Goal: Use online tool/utility: Utilize a website feature to perform a specific function

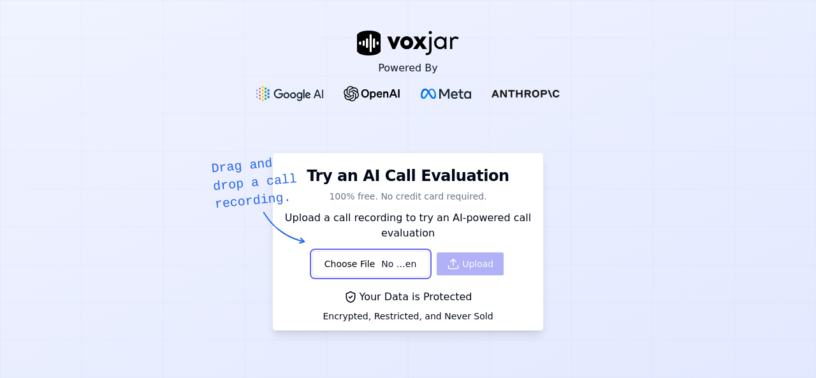
click at [337, 268] on input "file" at bounding box center [370, 264] width 117 height 26
type input "C:\fakepath\WhatsApp Audio [DATE] 11.32.37 AM.aac"
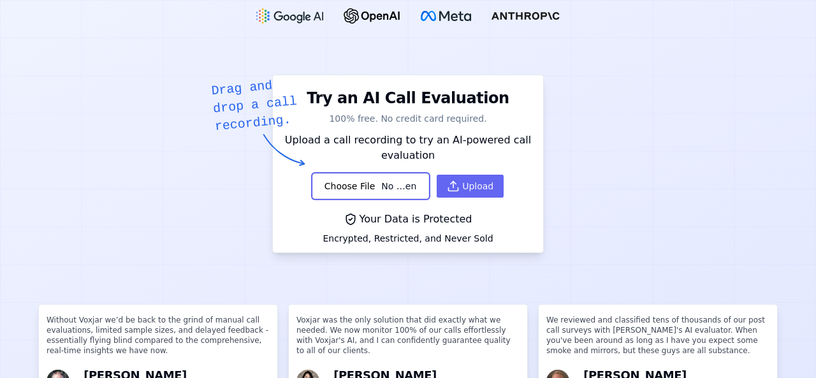
scroll to position [78, 0]
click at [753, 134] on div "Powered By Try an AI Call Evaluation 100% free. No credit card required. Drag a…" at bounding box center [408, 189] width 816 height 378
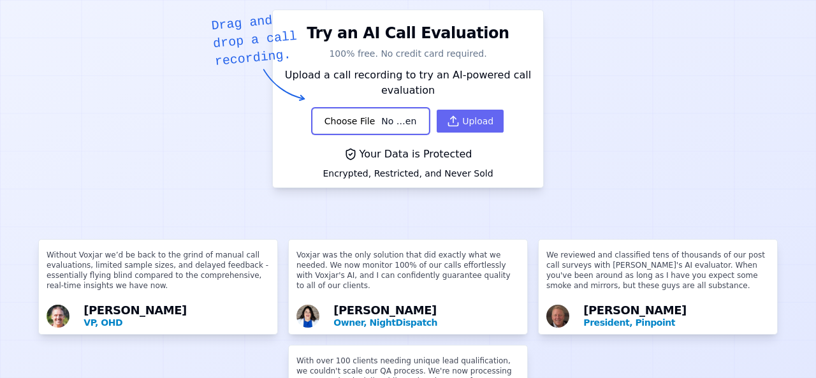
scroll to position [151, 0]
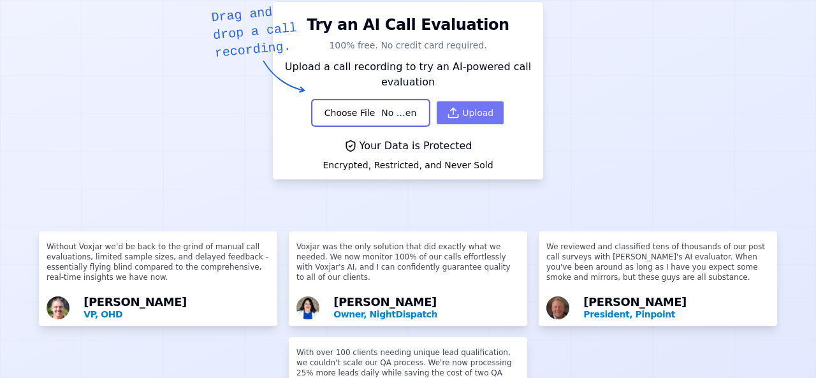
click at [447, 117] on icon "button" at bounding box center [453, 112] width 13 height 13
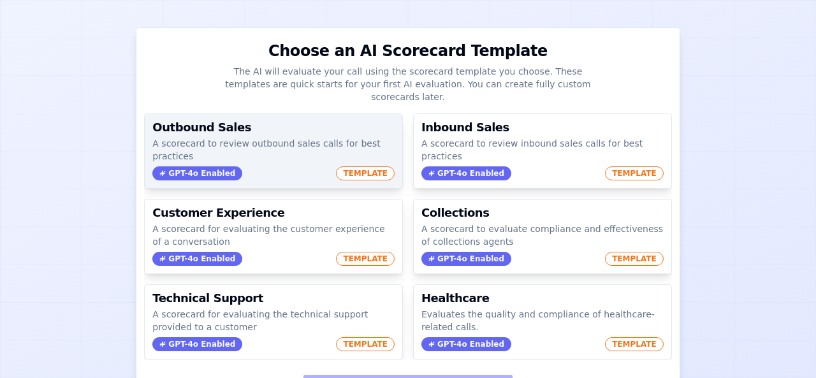
scroll to position [105, 0]
click at [218, 139] on p "A scorecard to review outbound sales calls for best practices" at bounding box center [273, 149] width 242 height 26
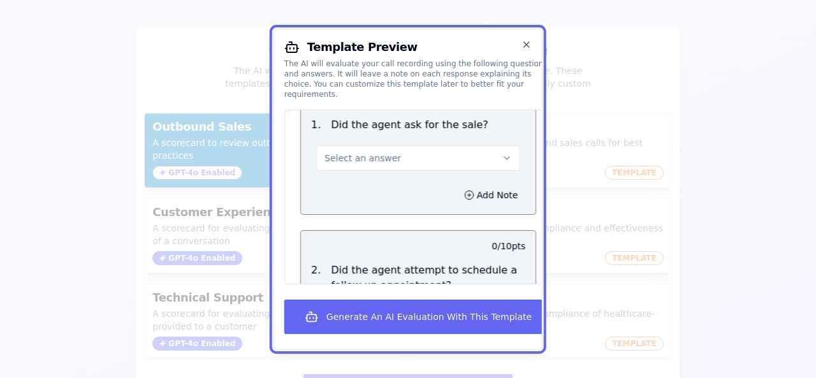
scroll to position [1614, 0]
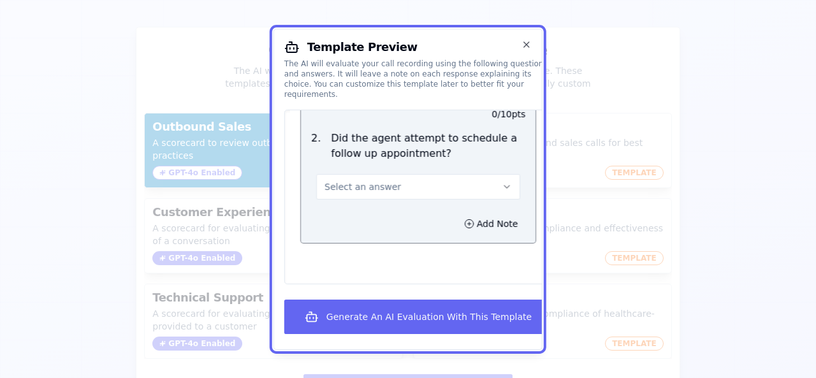
click at [453, 173] on button "Select an answer" at bounding box center [418, 186] width 204 height 26
click at [393, 224] on div "No" at bounding box center [404, 234] width 170 height 20
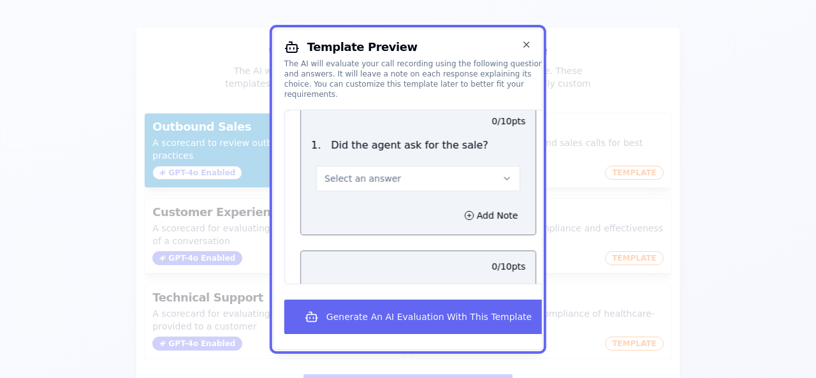
scroll to position [1458, 0]
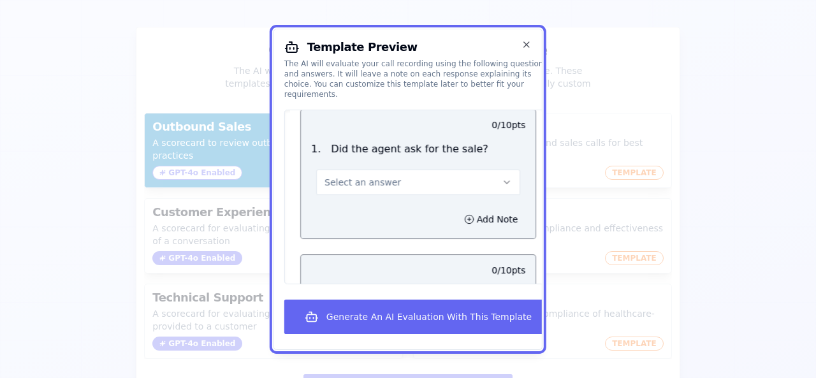
click at [391, 170] on button "Select an answer" at bounding box center [418, 182] width 204 height 26
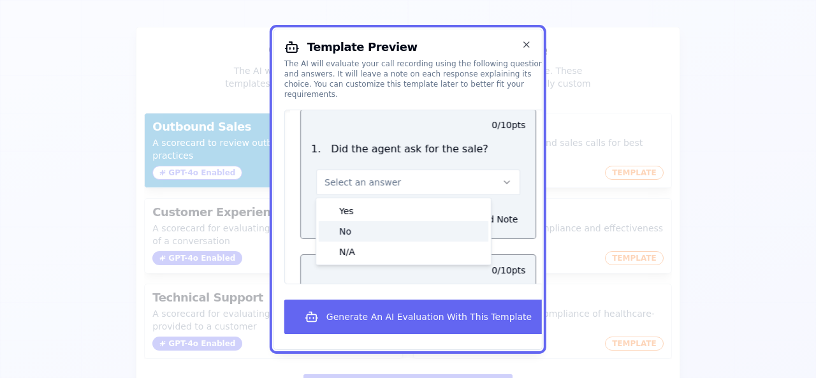
click at [390, 221] on div "No" at bounding box center [404, 231] width 170 height 20
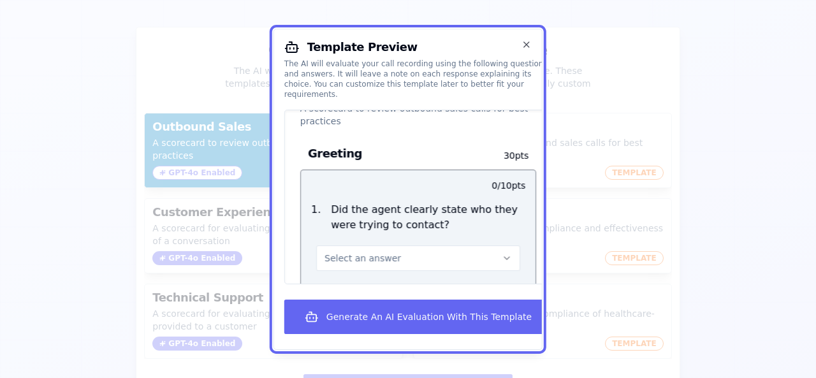
scroll to position [0, 0]
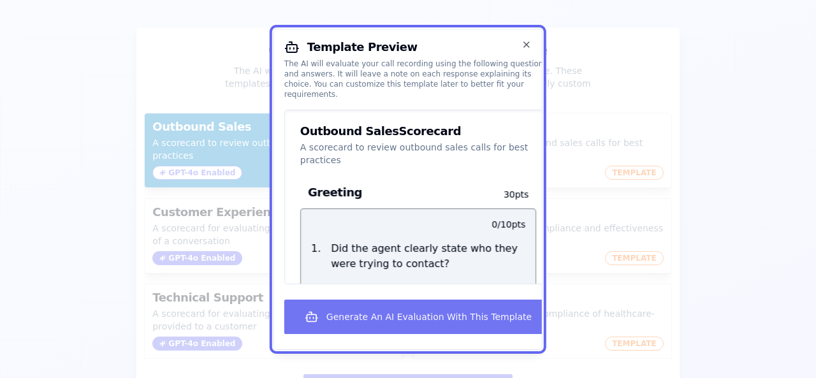
click at [358, 330] on button "Generate An AI Evaluation With This Template" at bounding box center [418, 317] width 268 height 34
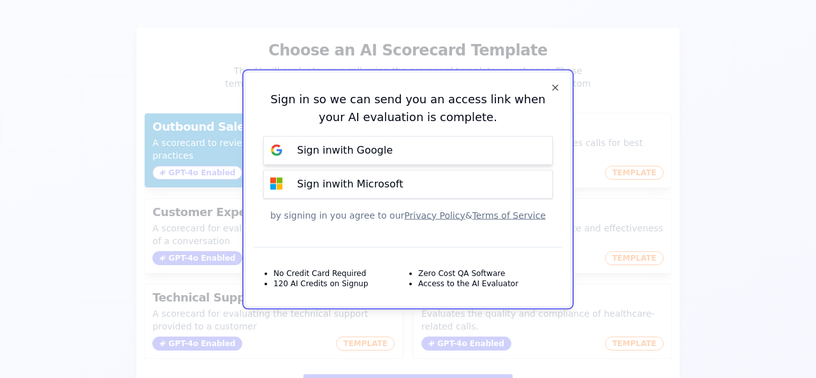
click at [365, 149] on p "Sign in with Google" at bounding box center [345, 150] width 96 height 15
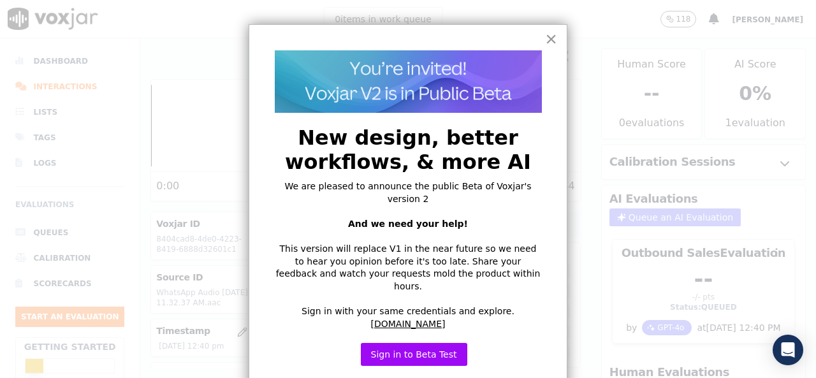
click at [553, 35] on button "×" at bounding box center [551, 39] width 12 height 20
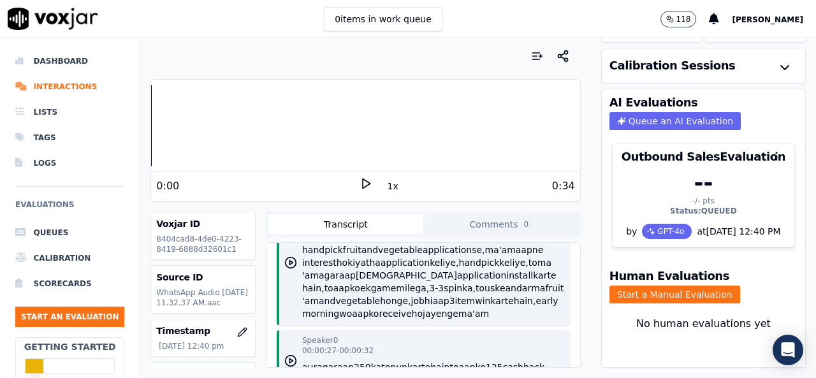
scroll to position [145, 0]
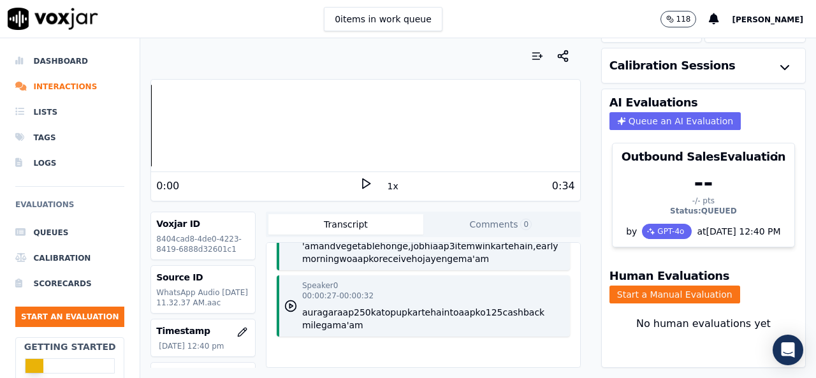
click at [421, 303] on div "Speaker 0 00:00:00 - 00:00:23 Good morning ma 'am, Mitesh baat raha hoon, handp…" at bounding box center [424, 305] width 314 height 124
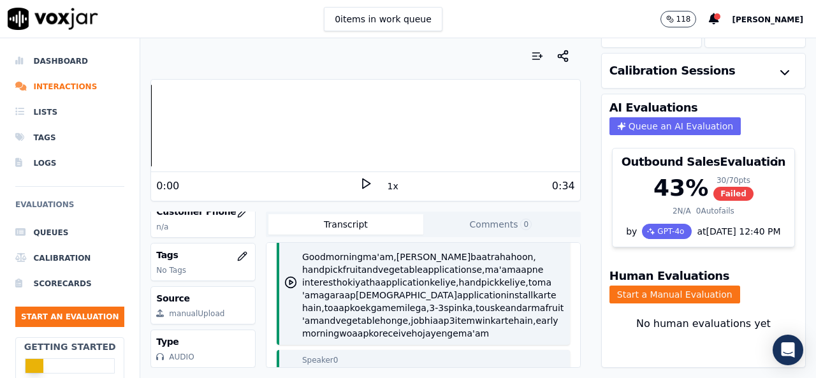
scroll to position [0, 0]
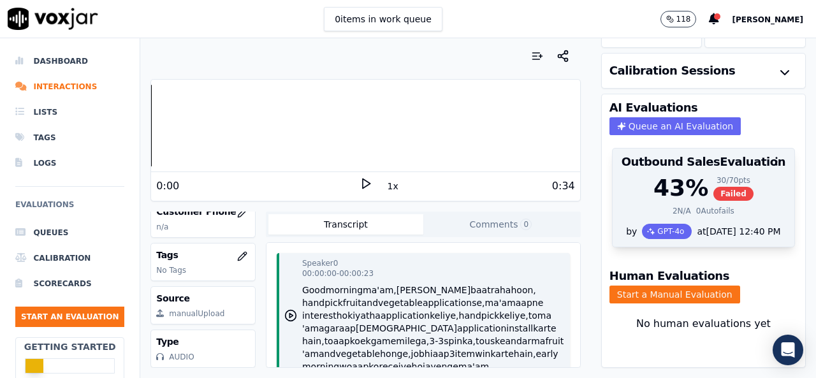
click at [713, 191] on span "Failed" at bounding box center [733, 194] width 40 height 14
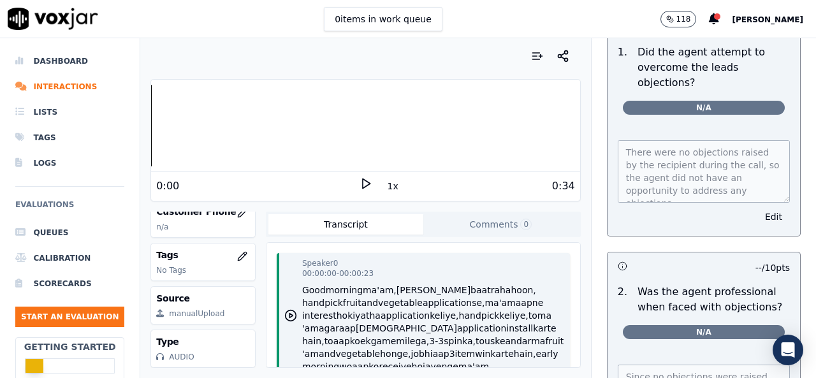
scroll to position [129, 0]
